Goal: Book appointment/travel/reservation

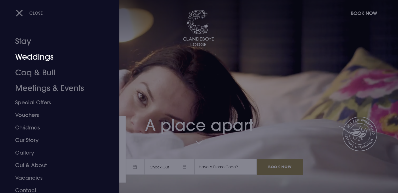
click at [26, 59] on link "Weddings" at bounding box center [56, 57] width 83 height 16
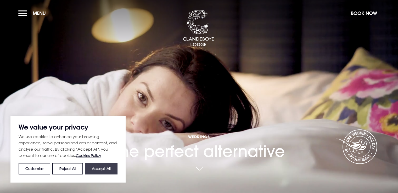
click at [104, 166] on button "Accept All" at bounding box center [101, 169] width 32 height 12
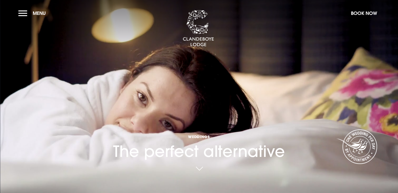
checkbox input "true"
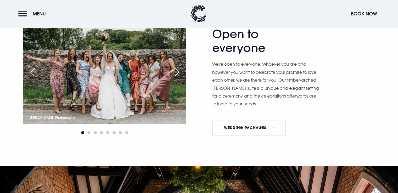
scroll to position [623, 0]
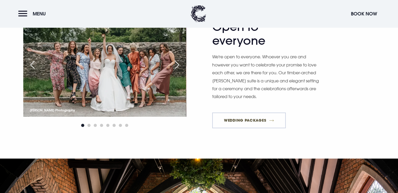
click at [252, 118] on link "Wedding Packages" at bounding box center [249, 121] width 74 height 16
